Goal: Entertainment & Leisure: Consume media (video, audio)

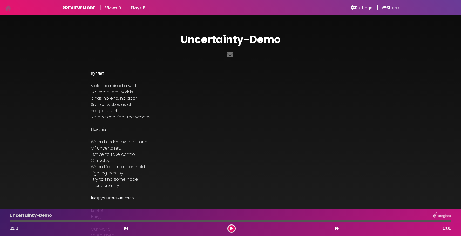
click at [360, 8] on h6 "Settings" at bounding box center [362, 7] width 22 height 5
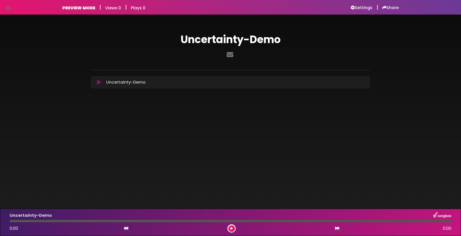
click at [99, 83] on icon at bounding box center [99, 82] width 4 height 5
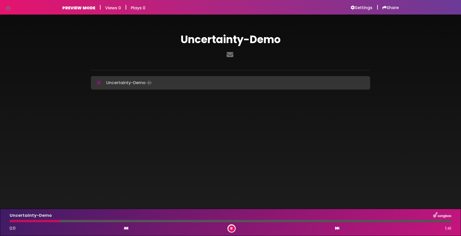
click at [309, 221] on div at bounding box center [231, 221] width 442 height 2
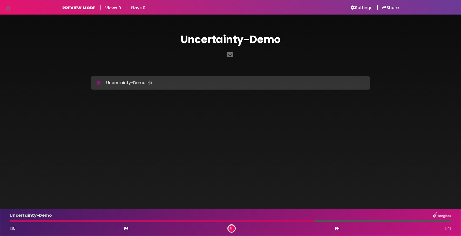
click at [402, 221] on div at bounding box center [231, 221] width 442 height 2
click at [231, 228] on icon at bounding box center [231, 228] width 2 height 3
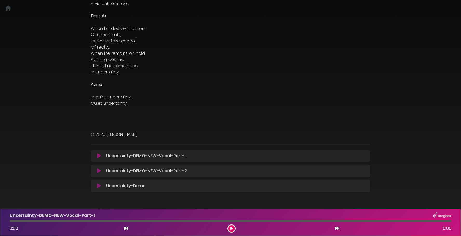
scroll to position [329, 0]
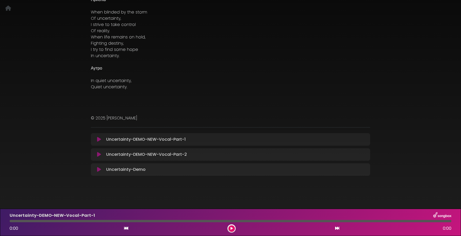
click at [98, 139] on icon at bounding box center [99, 139] width 4 height 5
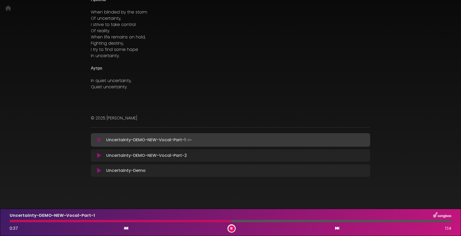
click at [306, 221] on div at bounding box center [231, 221] width 442 height 2
click at [430, 221] on div at bounding box center [231, 221] width 442 height 2
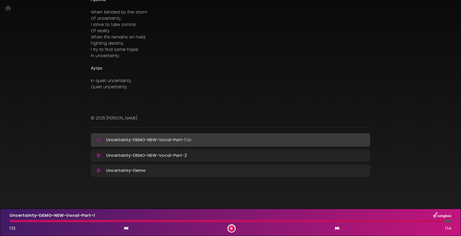
click at [98, 155] on icon at bounding box center [99, 155] width 4 height 5
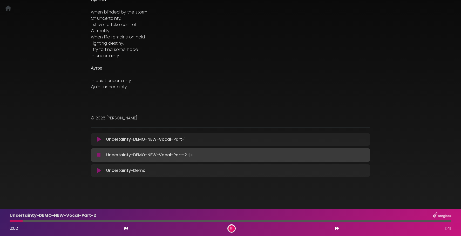
click at [78, 221] on div at bounding box center [231, 221] width 442 height 2
drag, startPoint x: 144, startPoint y: 221, endPoint x: 153, endPoint y: 223, distance: 8.4
click at [144, 221] on div at bounding box center [231, 221] width 442 height 2
click at [260, 220] on div at bounding box center [231, 221] width 442 height 2
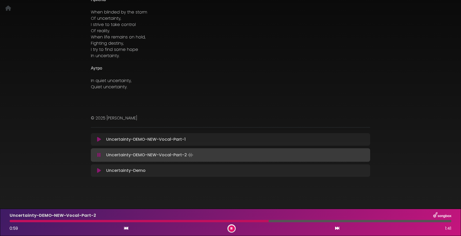
click at [373, 222] on div at bounding box center [231, 221] width 442 height 2
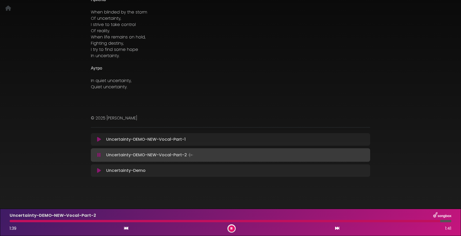
click at [99, 155] on icon at bounding box center [98, 154] width 3 height 5
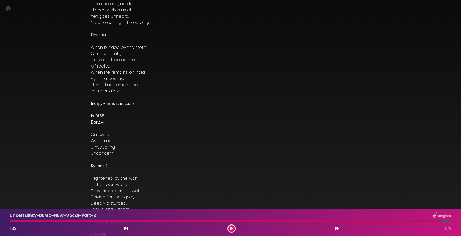
scroll to position [0, 0]
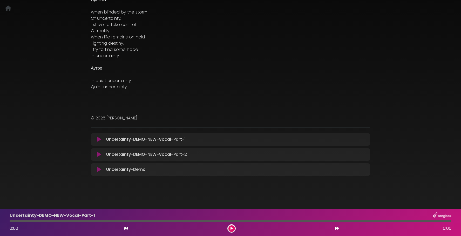
scroll to position [10, 0]
click at [98, 169] on icon at bounding box center [99, 169] width 4 height 5
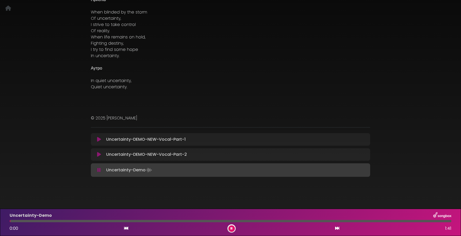
click at [33, 222] on div at bounding box center [231, 221] width 442 height 2
click at [69, 220] on div "Uncertainty-Demo 0:10 1:41" at bounding box center [230, 222] width 448 height 20
click at [232, 229] on icon at bounding box center [231, 228] width 2 height 3
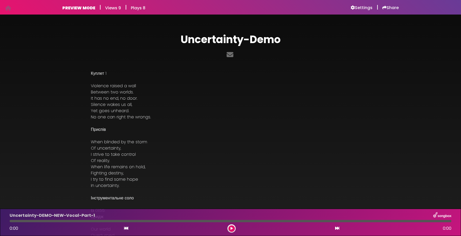
scroll to position [329, 0]
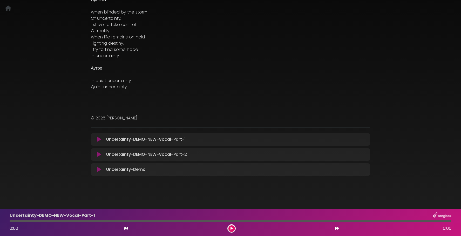
click at [98, 169] on icon at bounding box center [99, 169] width 4 height 5
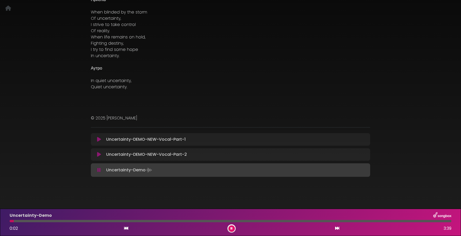
click at [33, 221] on div at bounding box center [231, 221] width 442 height 2
click at [42, 220] on div at bounding box center [231, 221] width 442 height 2
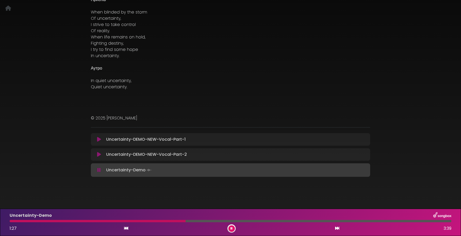
click at [215, 221] on div at bounding box center [231, 221] width 442 height 2
click at [272, 221] on div at bounding box center [231, 221] width 442 height 2
click at [315, 221] on div at bounding box center [231, 221] width 442 height 2
click at [232, 229] on button at bounding box center [231, 228] width 6 height 6
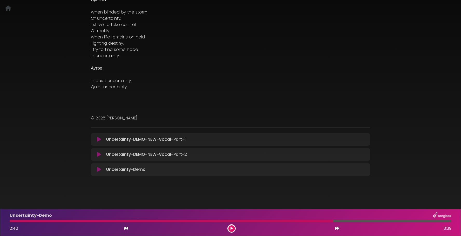
click at [98, 154] on icon at bounding box center [99, 154] width 4 height 5
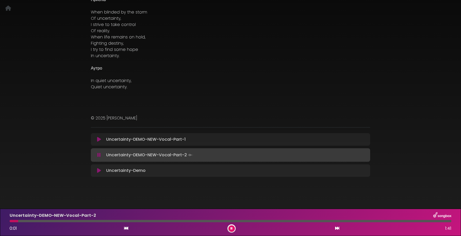
click at [200, 221] on div at bounding box center [231, 221] width 442 height 2
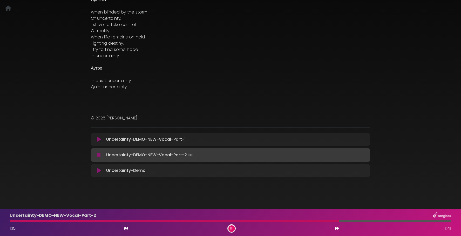
click at [231, 229] on icon at bounding box center [231, 228] width 2 height 3
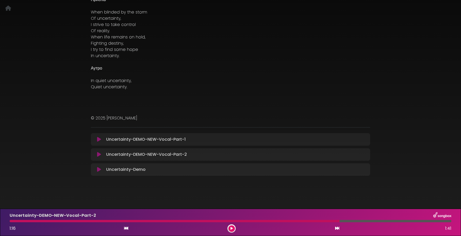
click at [99, 139] on icon at bounding box center [99, 139] width 4 height 5
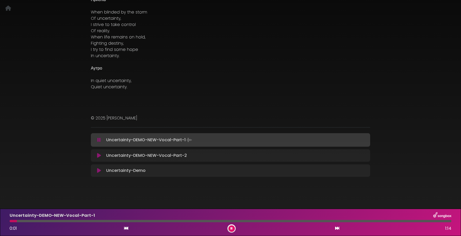
click at [76, 222] on div at bounding box center [231, 221] width 442 height 2
click at [231, 229] on icon at bounding box center [231, 228] width 2 height 3
